Goal: Browse casually: Explore the website without a specific task or goal

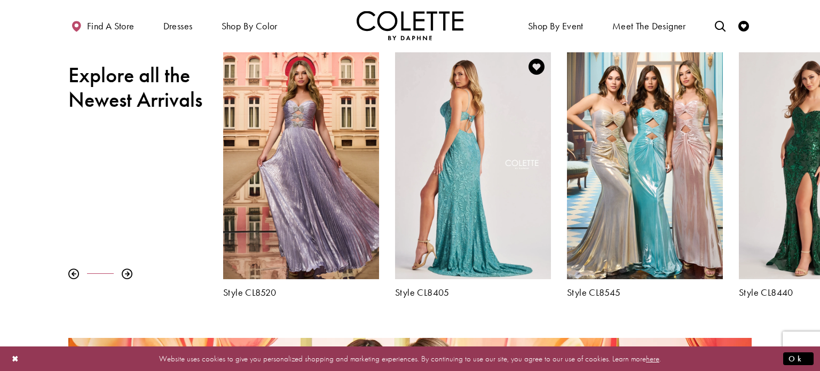
click at [491, 198] on div "Visit Colette by Daphne Style No. CL8405 Page" at bounding box center [473, 165] width 156 height 227
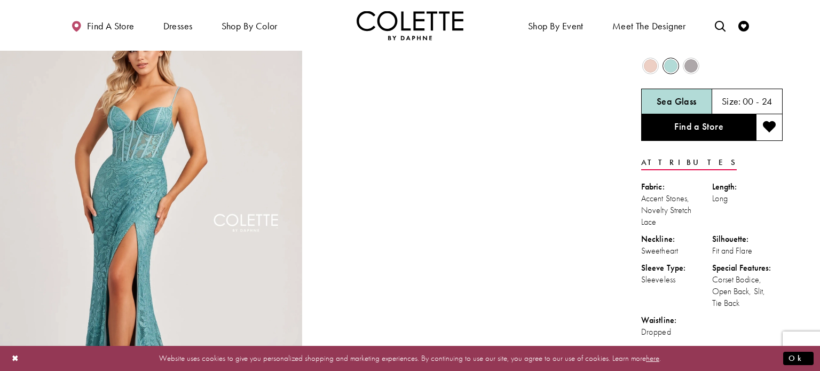
scroll to position [43, 0]
